Goal: Task Accomplishment & Management: Manage account settings

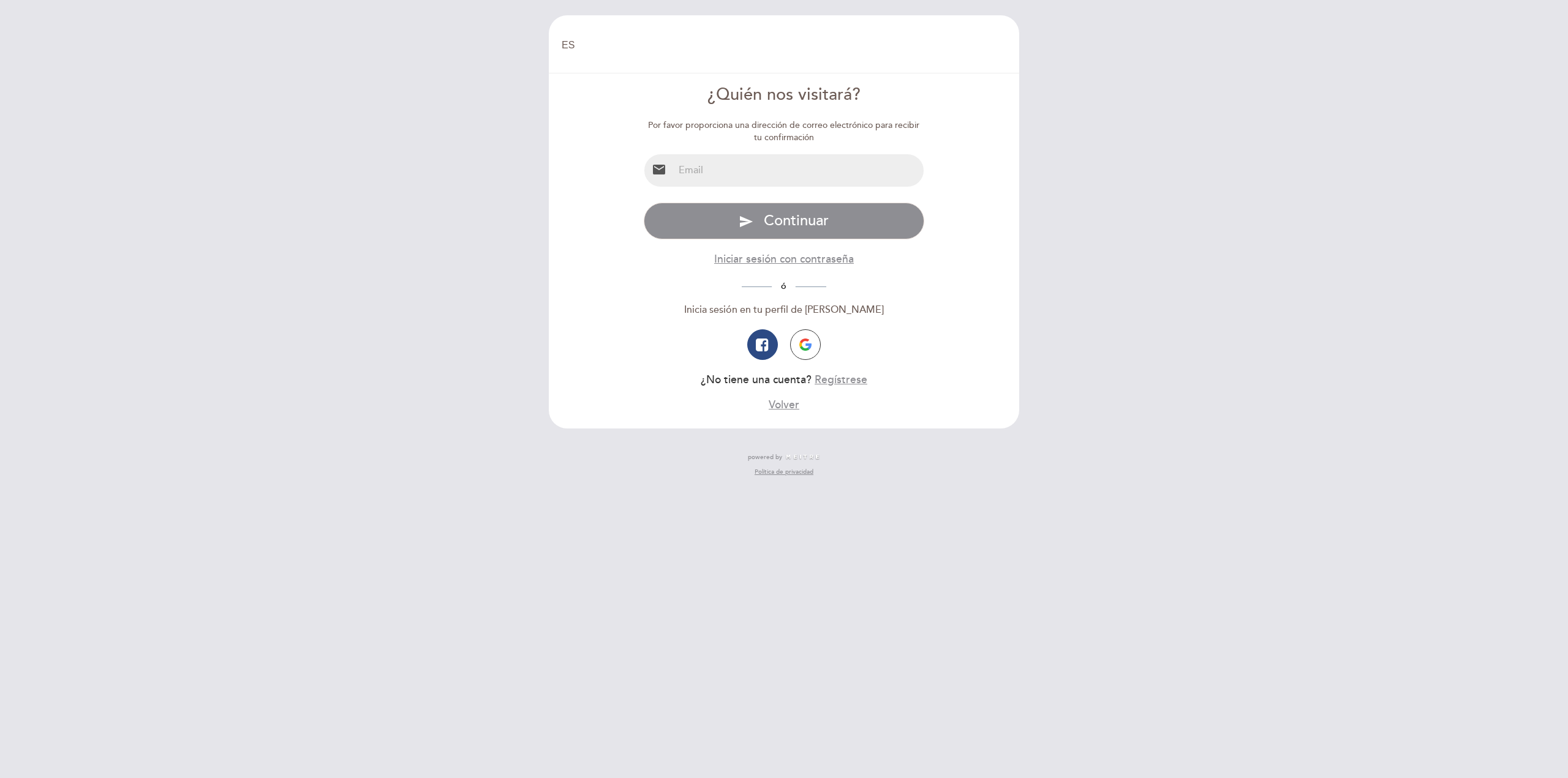
select select "es"
click at [730, 177] on input "email" at bounding box center [798, 170] width 250 height 32
type input "[EMAIL_ADDRESS][DOMAIN_NAME]"
click at [795, 227] on span "Continuar" at bounding box center [797, 220] width 65 height 18
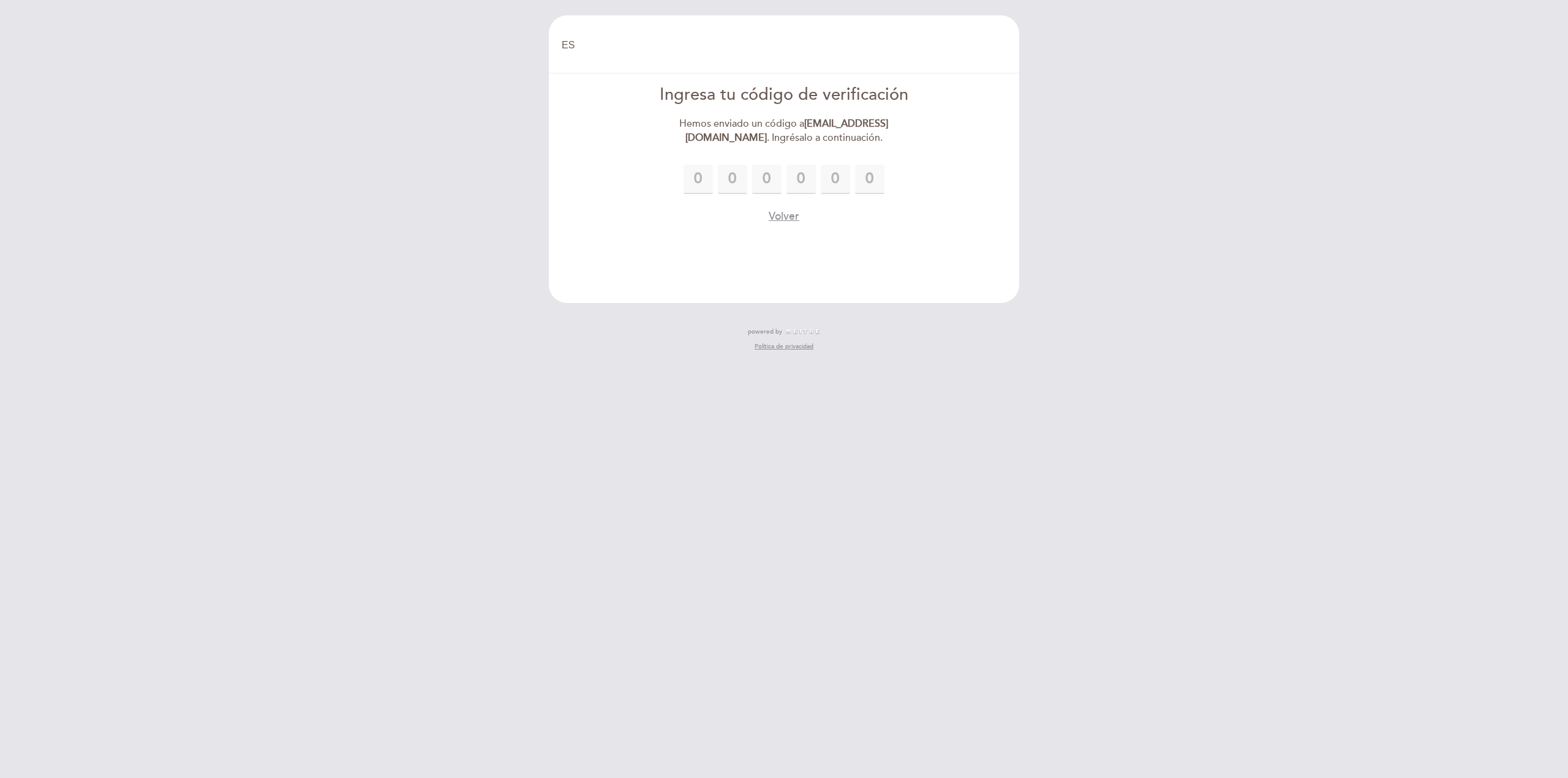
type input "8"
type input "9"
type input "1"
type input "8"
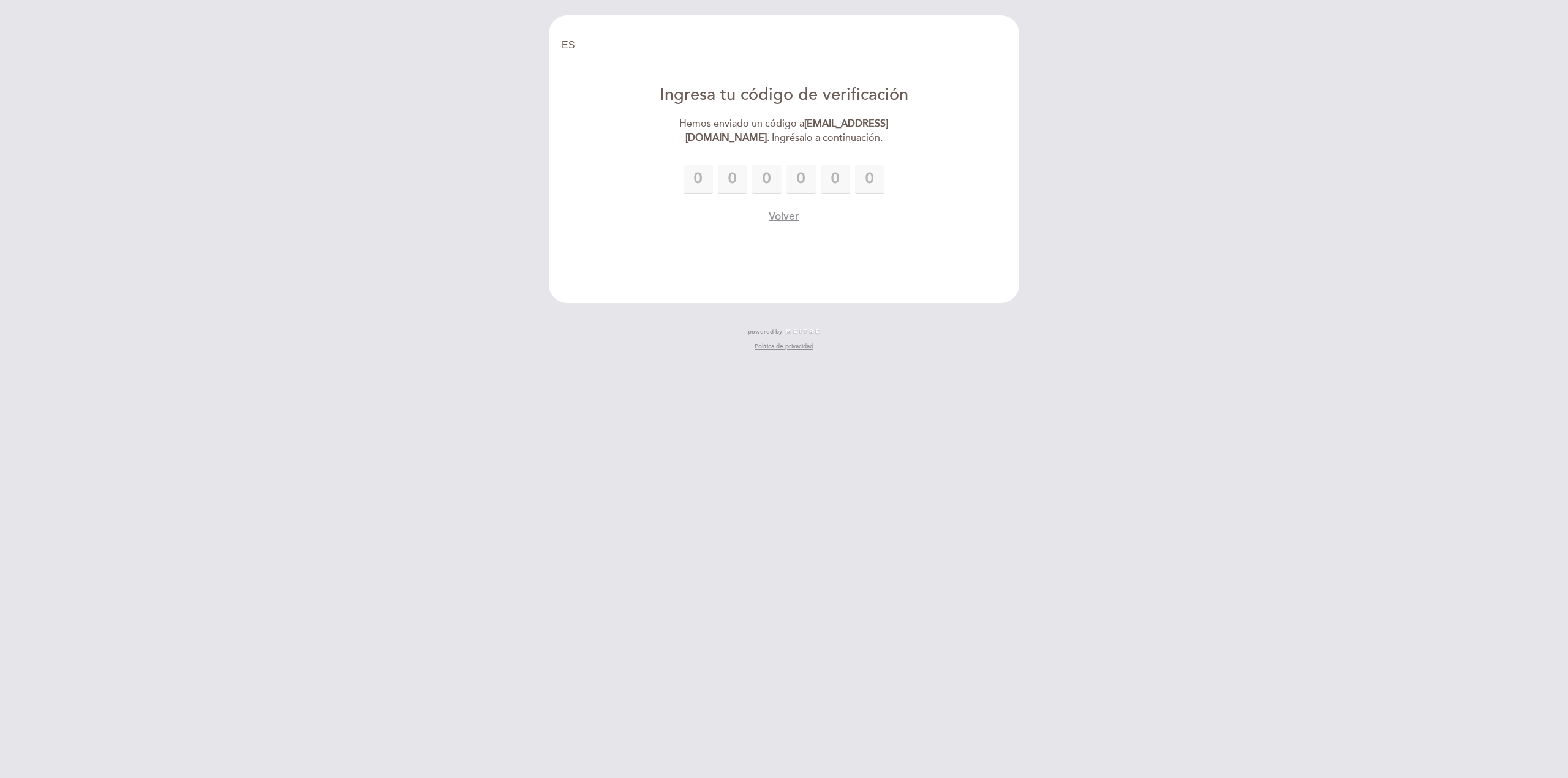
type input "0"
click at [892, 212] on div "Volver" at bounding box center [784, 216] width 281 height 15
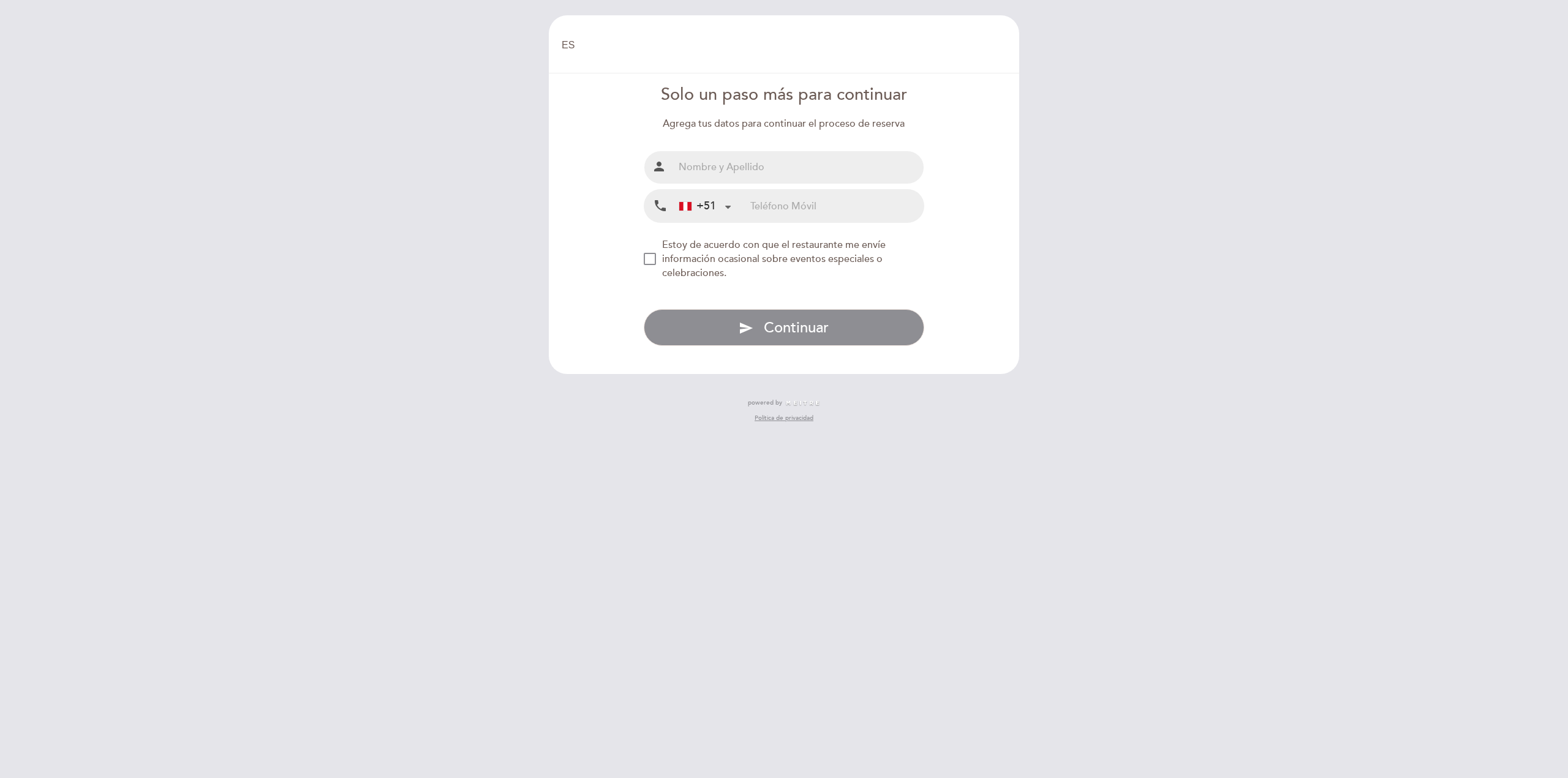
click at [770, 170] on input "text" at bounding box center [798, 167] width 250 height 32
type input "[PERSON_NAME]"
drag, startPoint x: 771, startPoint y: 184, endPoint x: 787, endPoint y: 210, distance: 30.5
click at [787, 210] on input "tel" at bounding box center [836, 205] width 173 height 32
type input "948076584"
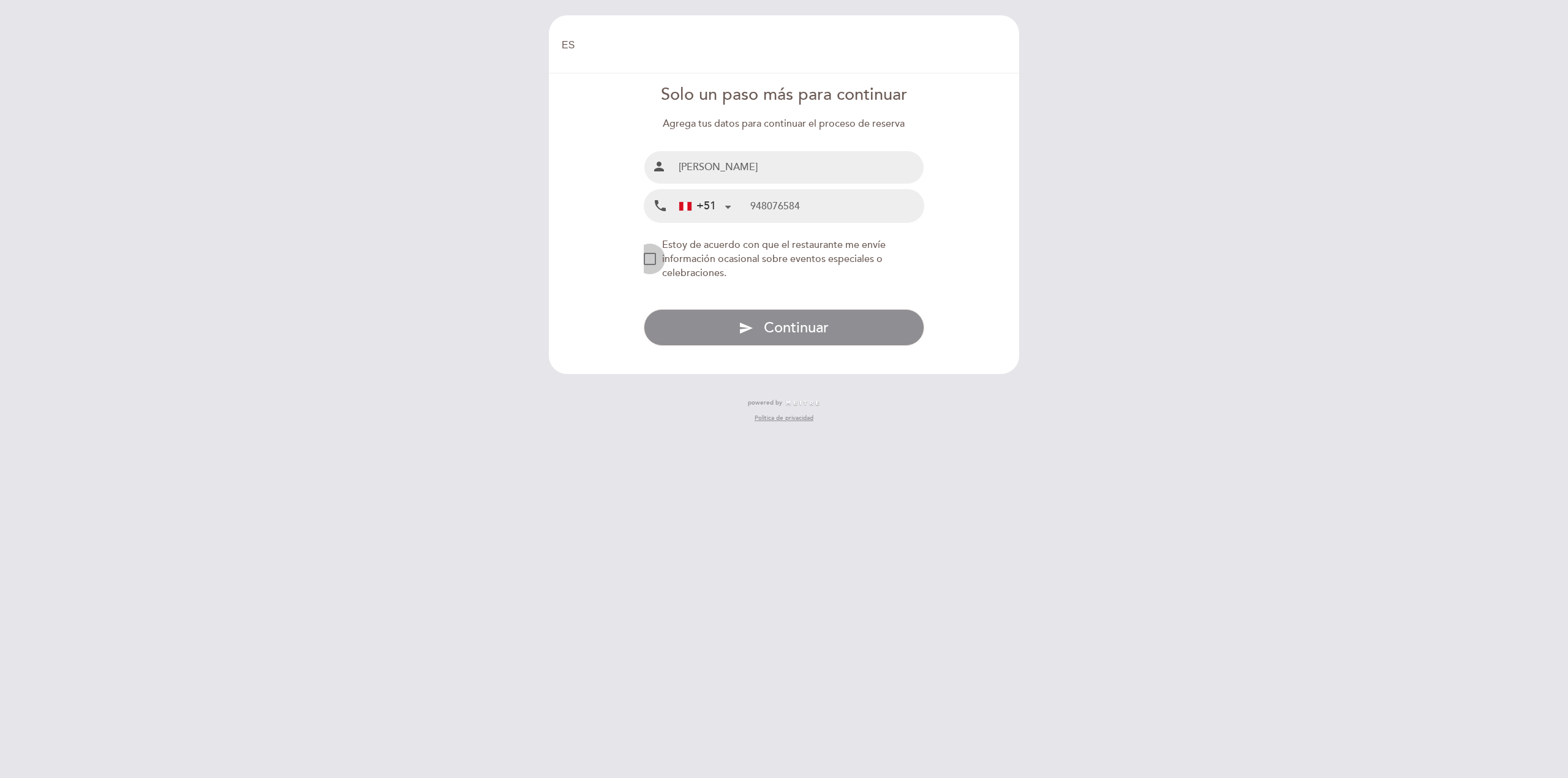
click at [647, 253] on div "NEW_MODAL_AGREE_RESTAURANT_SEND_OCCASIONAL_INFO" at bounding box center [650, 259] width 12 height 12
click at [750, 325] on icon "send" at bounding box center [746, 328] width 15 height 15
